Goal: Navigation & Orientation: Understand site structure

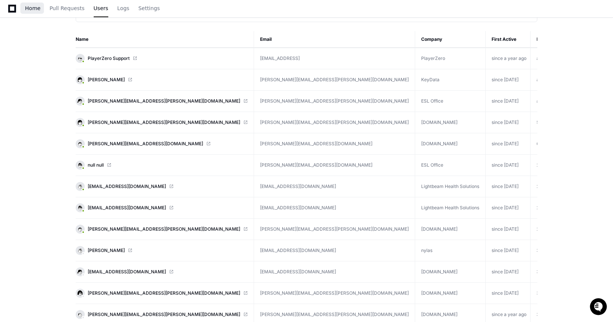
click at [30, 6] on span "Home" at bounding box center [32, 8] width 15 height 4
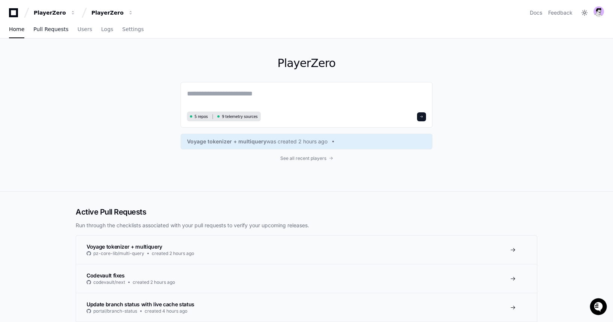
click at [54, 28] on span "Pull Requests" at bounding box center [50, 29] width 35 height 4
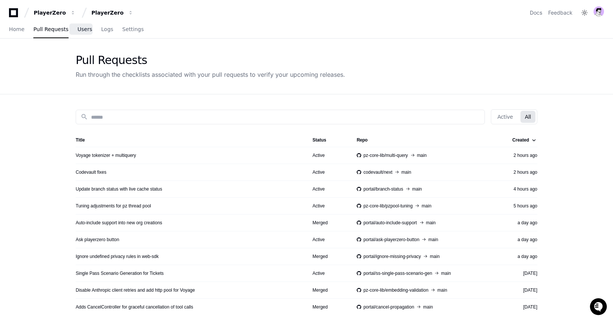
click at [82, 30] on span "Users" at bounding box center [85, 29] width 15 height 4
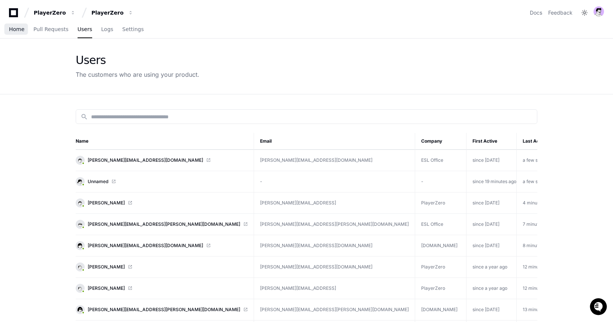
click at [11, 29] on span "Home" at bounding box center [16, 29] width 15 height 4
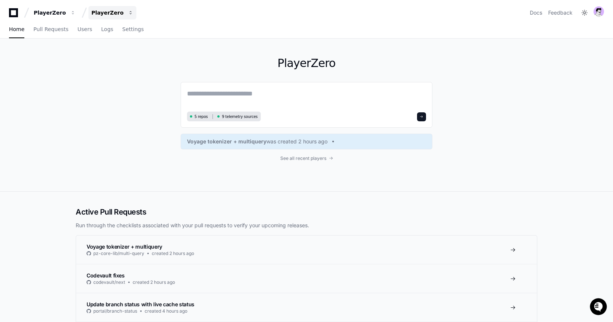
click at [66, 14] on div "PlayerZero" at bounding box center [50, 12] width 32 height 7
click at [54, 19] on app-nav "PlayerZero PlayerZero Projects Join or create a project P PlayerZero Docs Feedb…" at bounding box center [306, 19] width 613 height 39
click at [53, 15] on div "PlayerZero" at bounding box center [50, 12] width 32 height 7
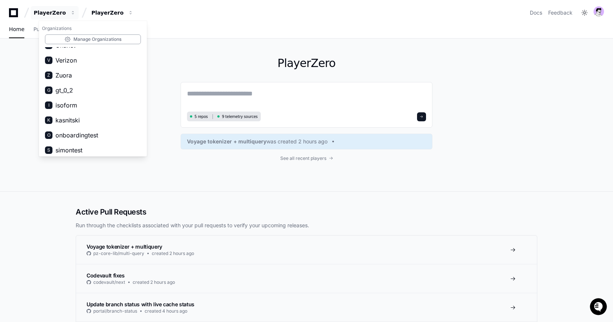
scroll to position [597, 0]
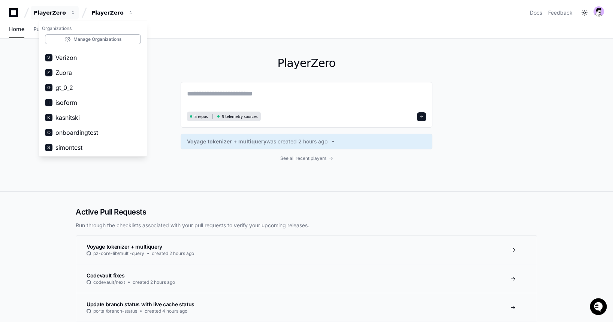
click at [186, 45] on div "PlayerZero 5 repos 9 telemetry sources Voyage tokenizer + multiquery was create…" at bounding box center [307, 115] width 252 height 153
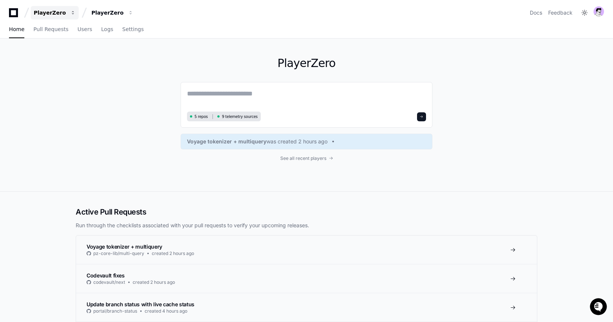
click at [65, 9] on div "PlayerZero" at bounding box center [50, 12] width 32 height 7
